Goal: Transaction & Acquisition: Book appointment/travel/reservation

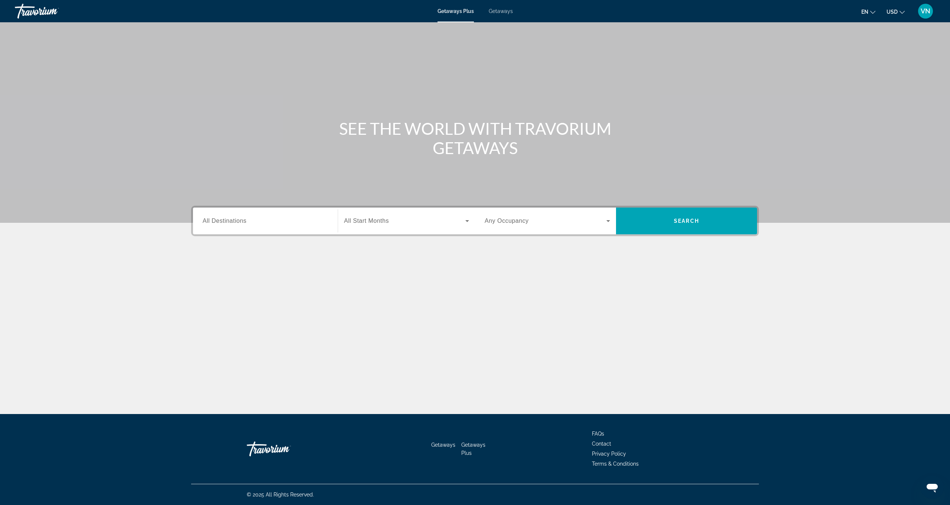
click at [505, 12] on span "Getaways" at bounding box center [501, 11] width 24 height 6
click at [242, 224] on div "Destination All Destinations" at bounding box center [265, 220] width 125 height 21
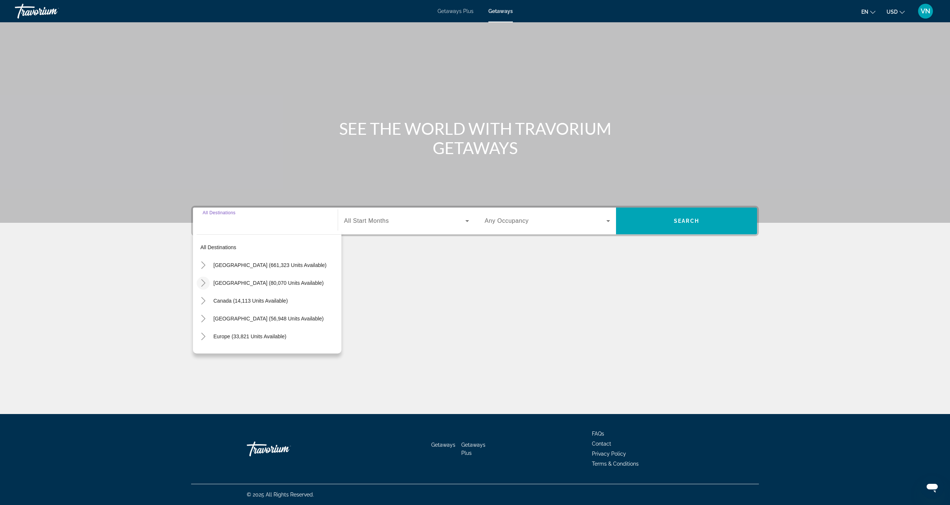
click at [204, 282] on icon "Toggle Mexico (80,070 units available)" at bounding box center [203, 282] width 4 height 7
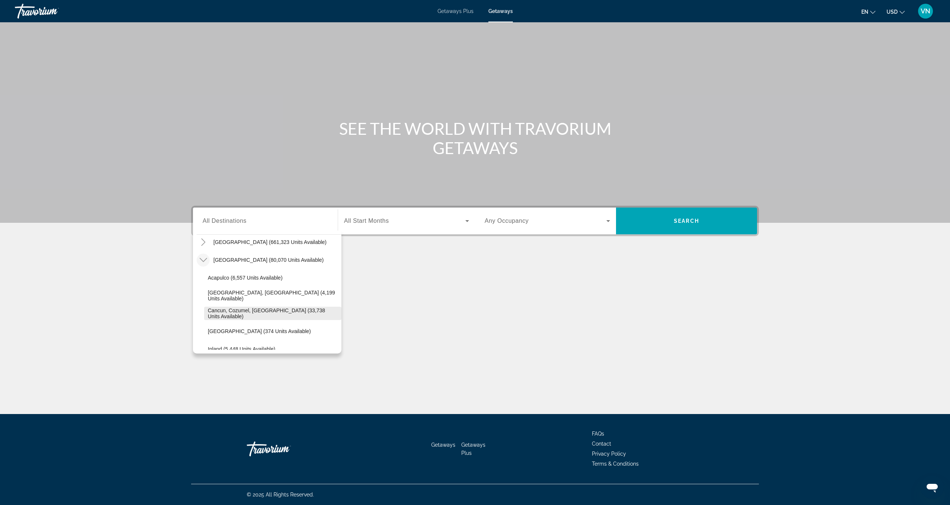
click at [255, 300] on span "Cancun, Cozumel, [GEOGRAPHIC_DATA] (33,738 units available)" at bounding box center [273, 313] width 130 height 12
type input "**********"
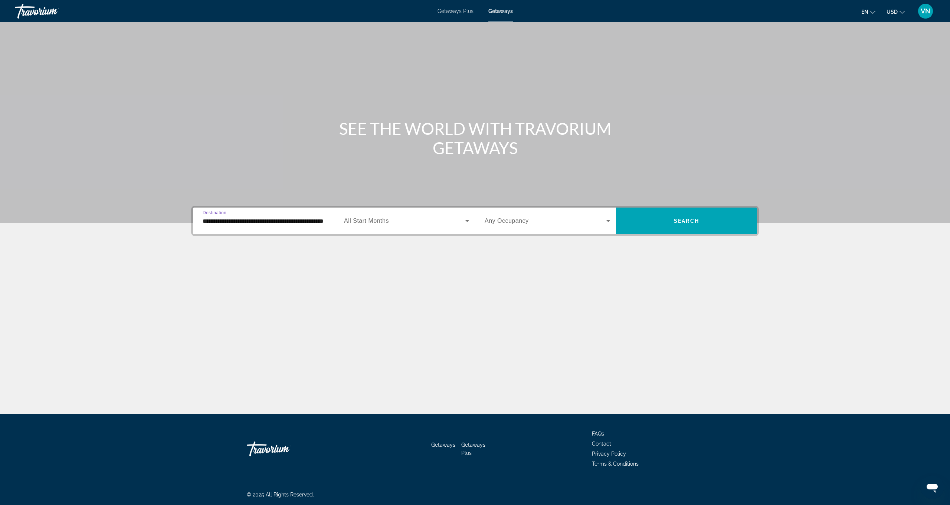
click at [466, 220] on icon "Search widget" at bounding box center [467, 220] width 9 height 9
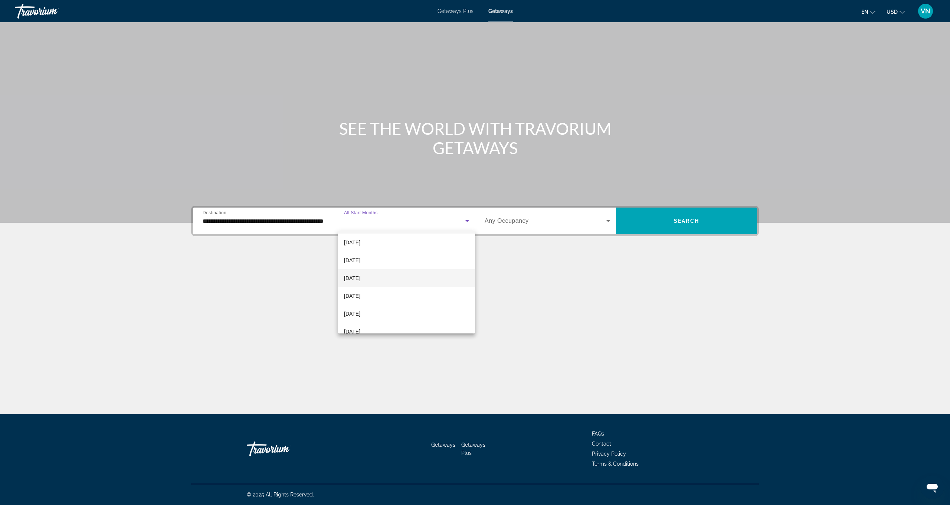
scroll to position [22, 0]
click at [426, 291] on mat-option "[DATE]" at bounding box center [406, 292] width 137 height 18
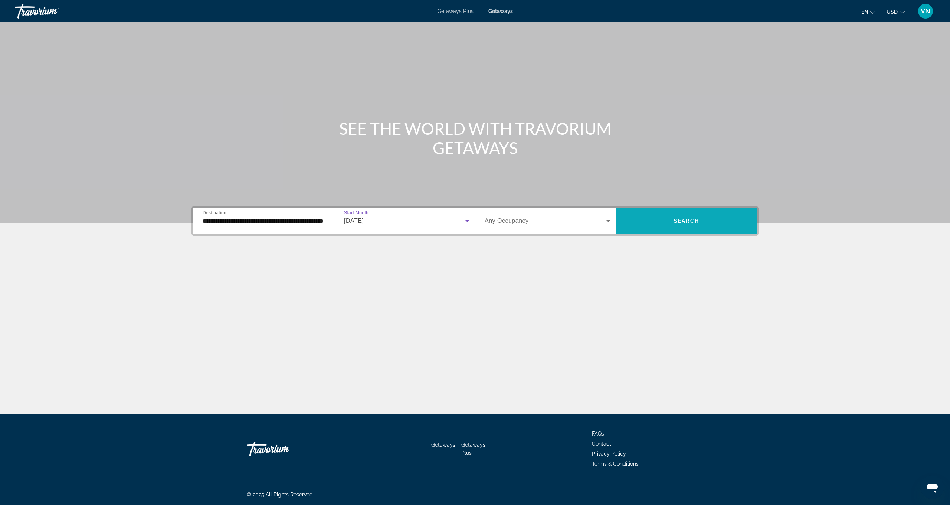
click at [531, 220] on span "Search widget" at bounding box center [686, 221] width 141 height 18
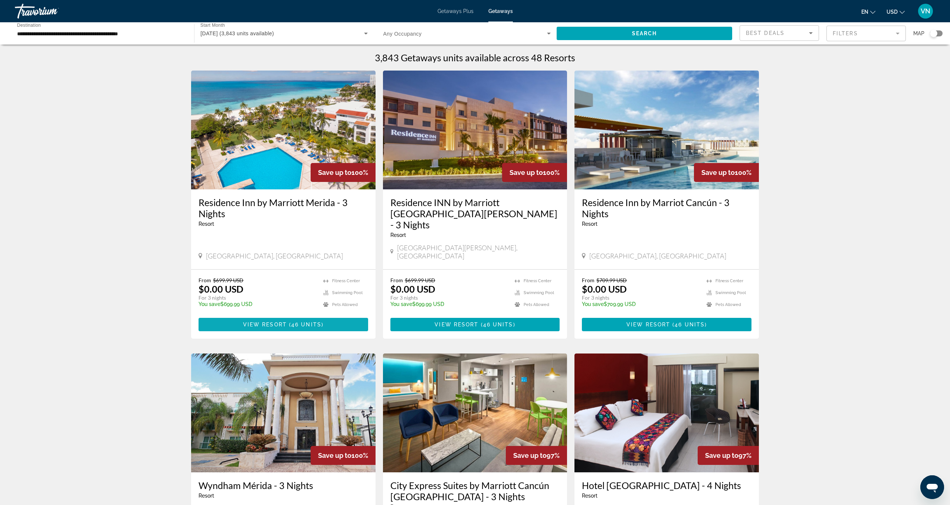
click at [260, 300] on span "View Resort" at bounding box center [265, 324] width 44 height 6
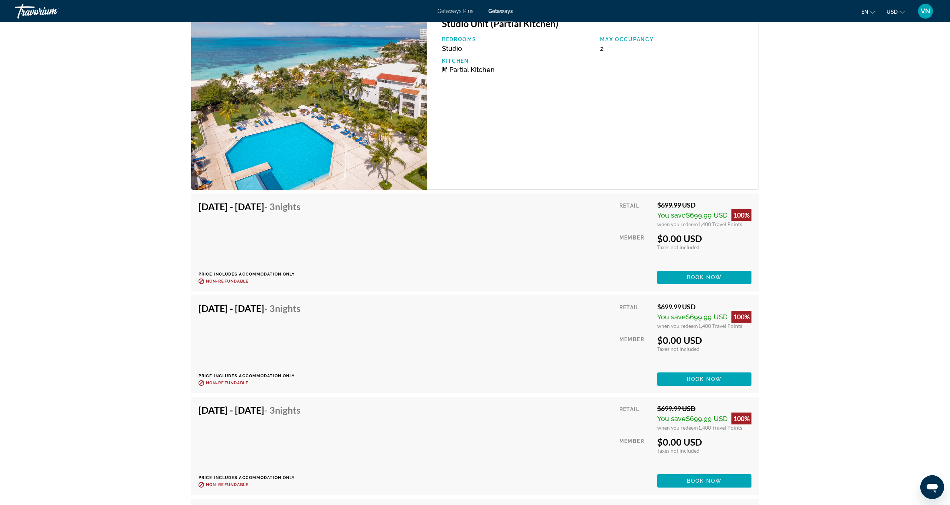
scroll to position [1272, 0]
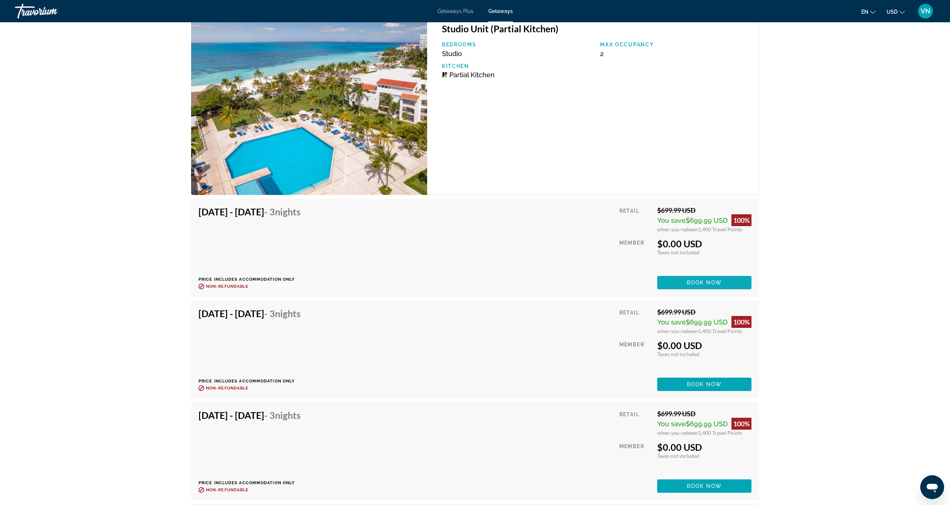
click at [531, 279] on span "Book now" at bounding box center [704, 282] width 35 height 6
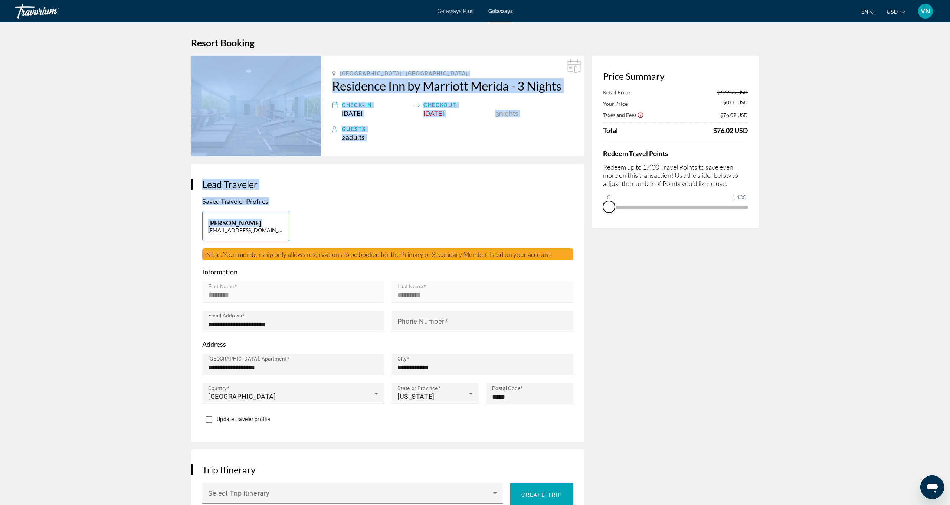
drag, startPoint x: 742, startPoint y: 221, endPoint x: 571, endPoint y: 222, distance: 170.3
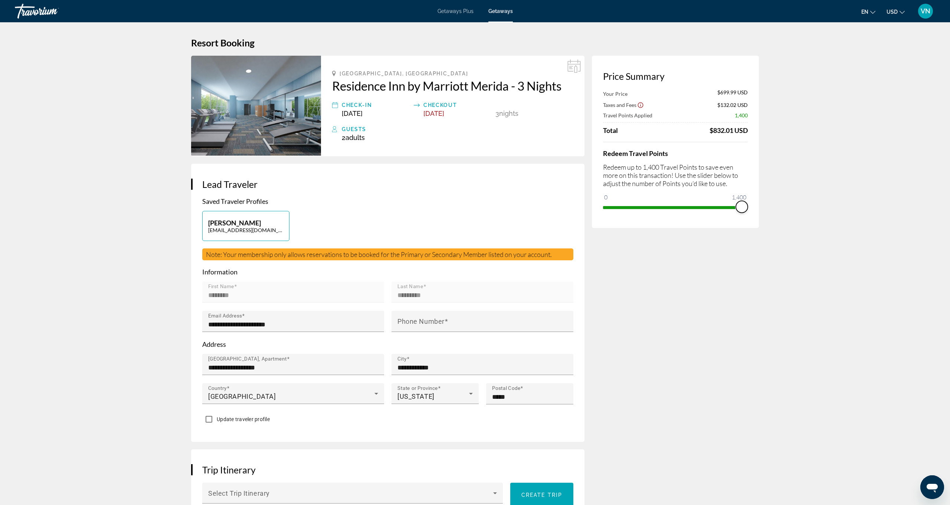
drag, startPoint x: 613, startPoint y: 196, endPoint x: 760, endPoint y: 196, distance: 146.9
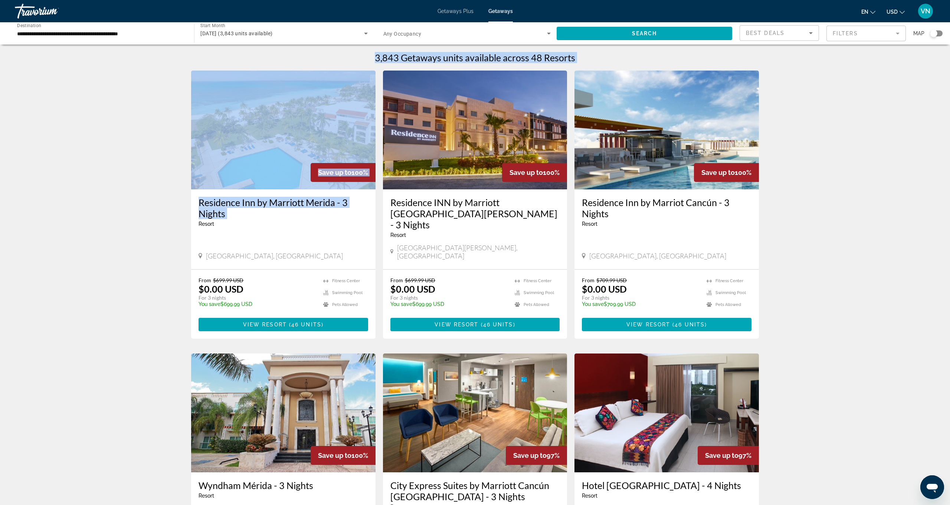
drag, startPoint x: 180, startPoint y: 219, endPoint x: 119, endPoint y: 54, distance: 175.7
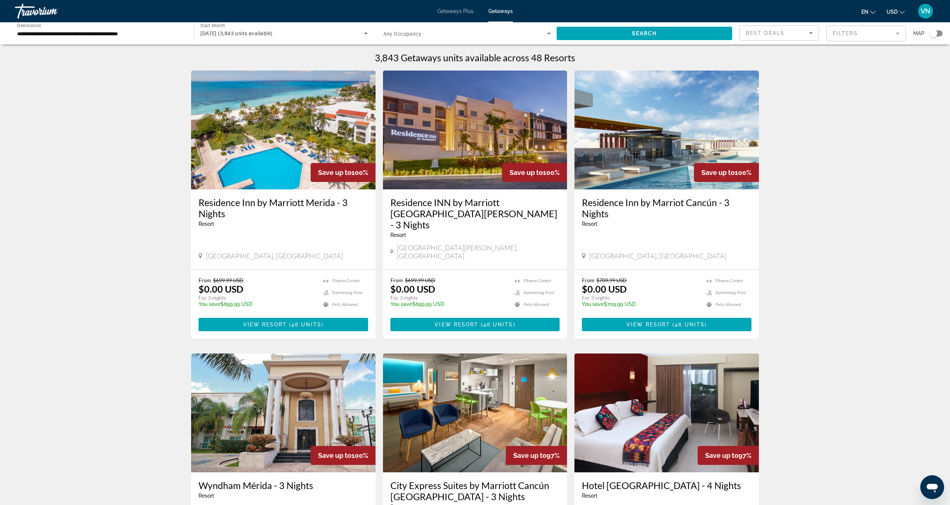
drag, startPoint x: 104, startPoint y: 3, endPoint x: 4, endPoint y: -23, distance: 103.1
click at [4, 0] on html "**********" at bounding box center [475, 252] width 950 height 505
